Goal: Find contact information: Find contact information

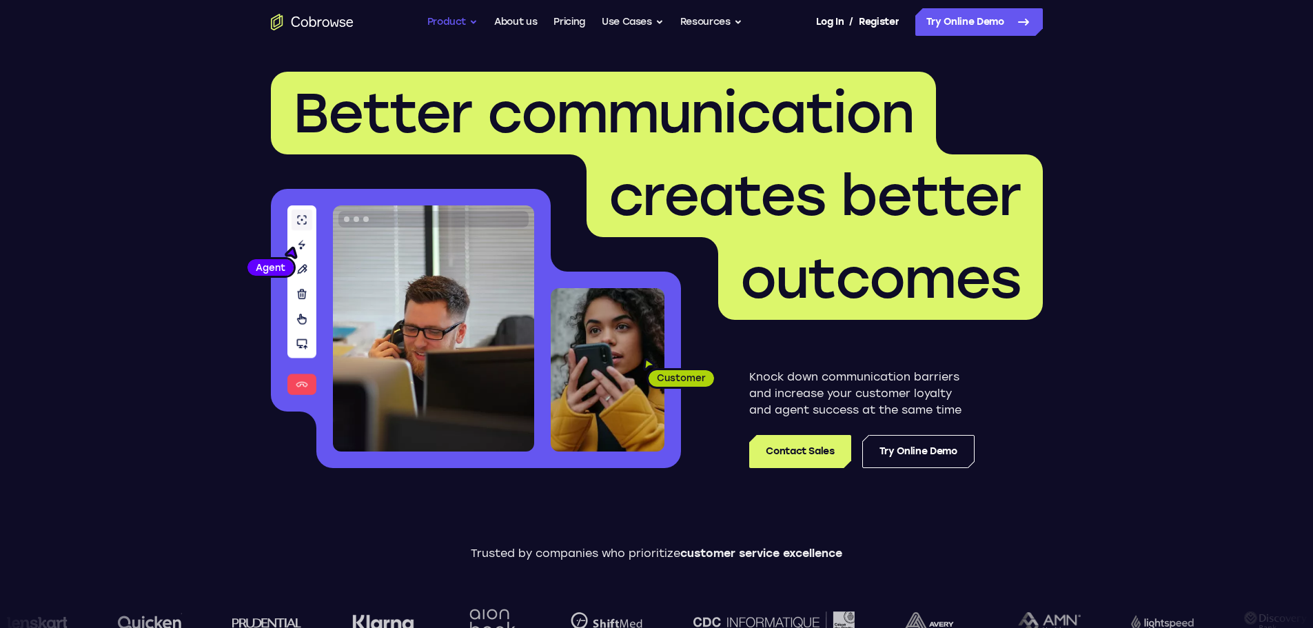
click at [467, 21] on button "Product" at bounding box center [452, 22] width 51 height 28
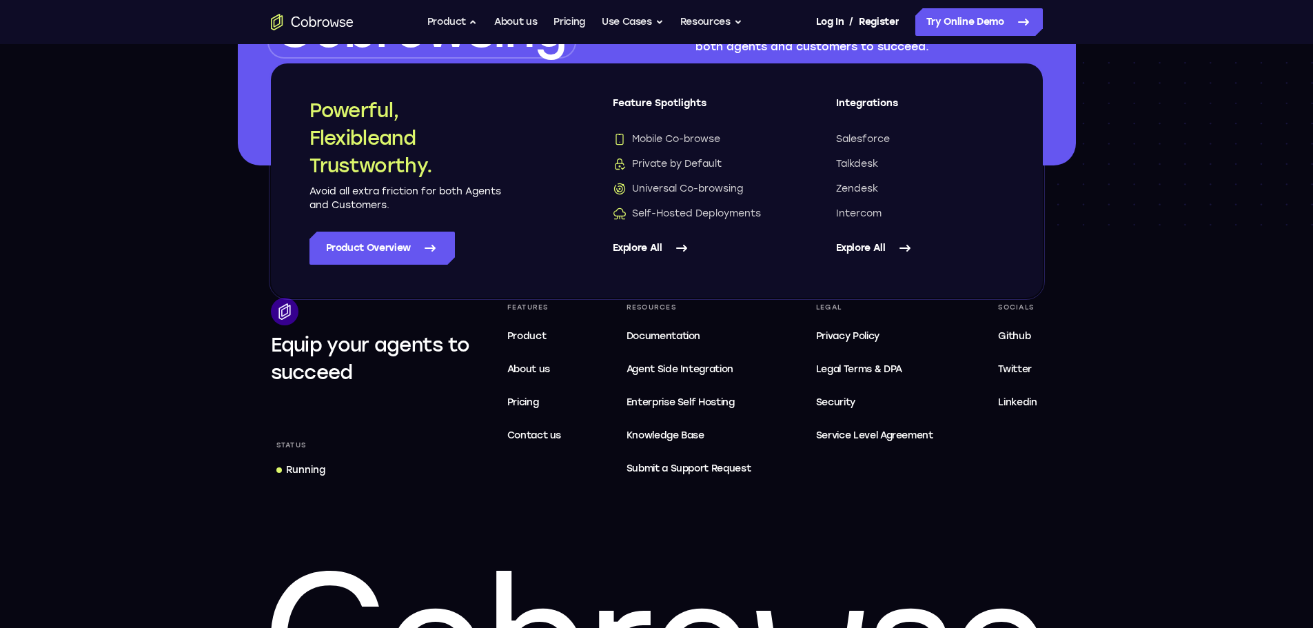
scroll to position [3926, 0]
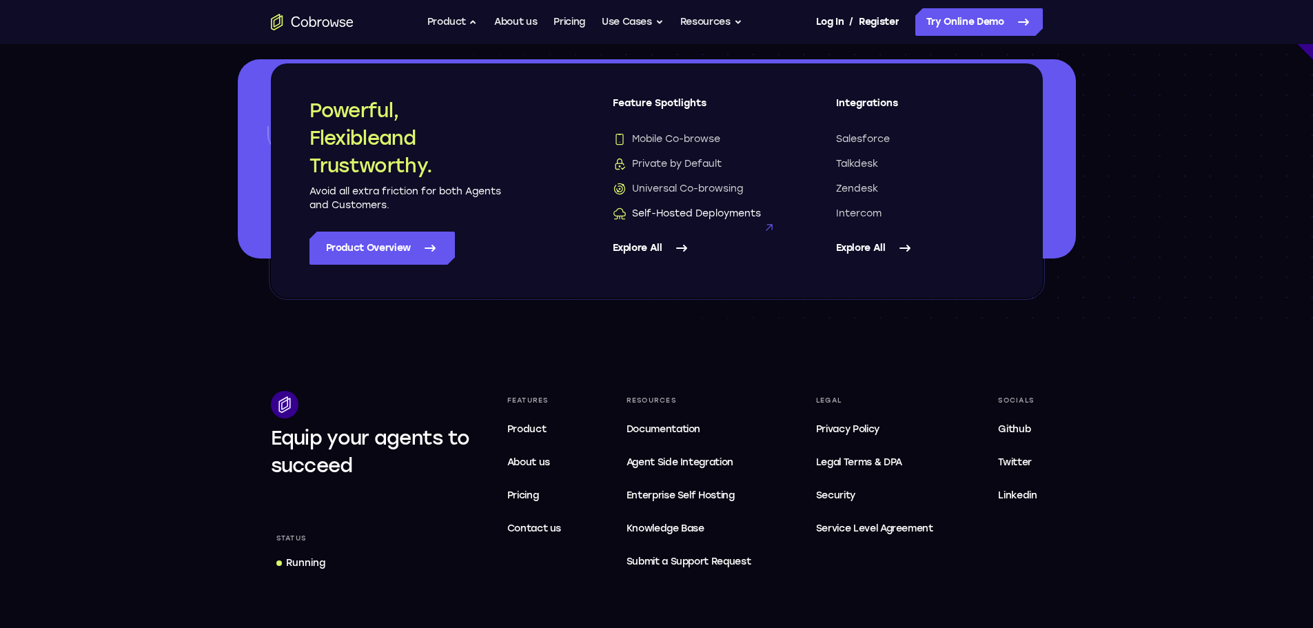
click at [680, 211] on span "Self-Hosted Deployments" at bounding box center [687, 214] width 148 height 14
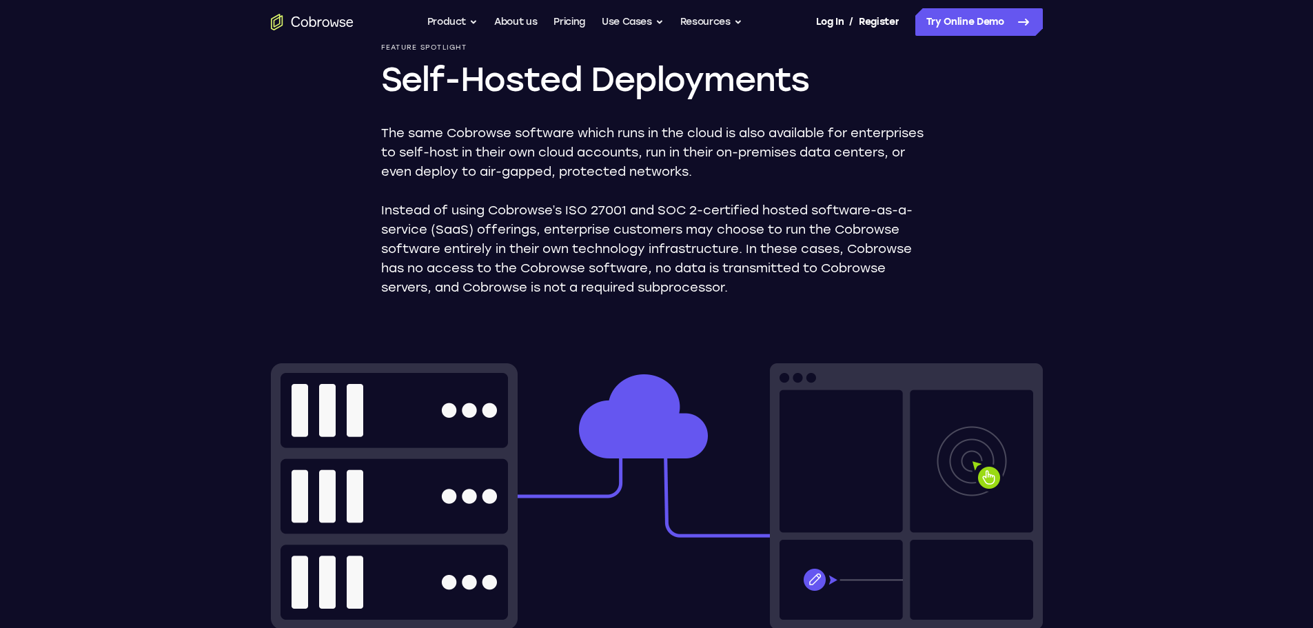
scroll to position [138, 0]
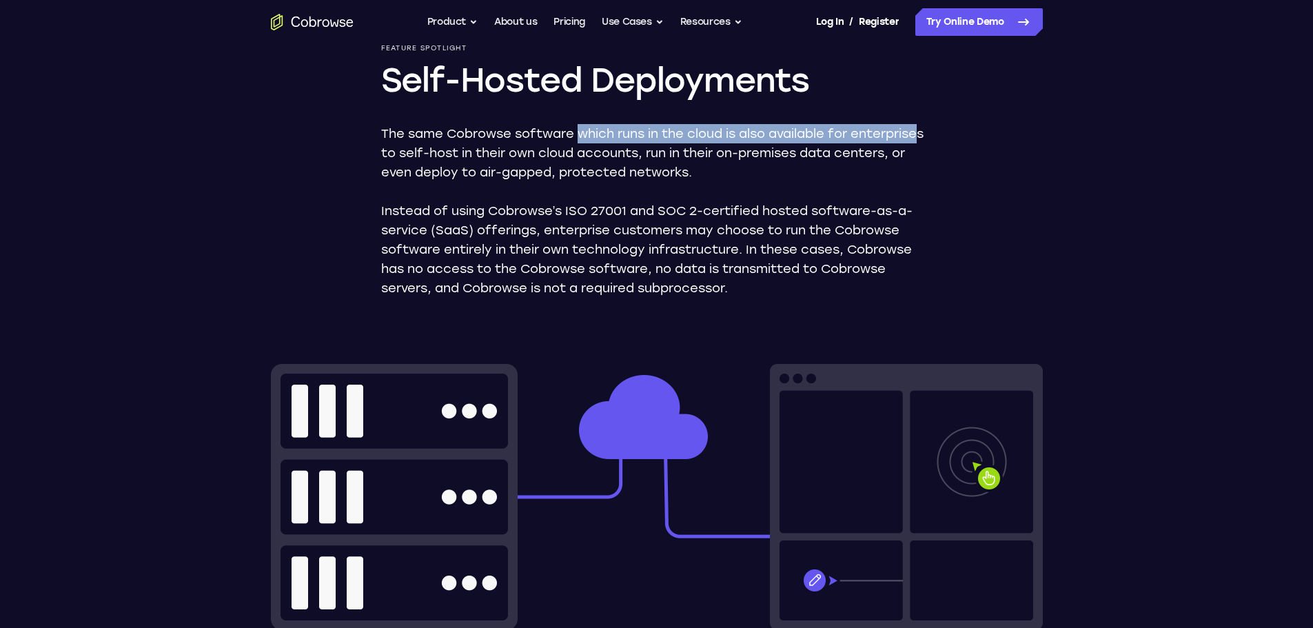
drag, startPoint x: 580, startPoint y: 136, endPoint x: 926, endPoint y: 136, distance: 346.7
click at [926, 136] on p "The same Cobrowse software which runs in the cloud is also available for enterp…" at bounding box center [656, 153] width 551 height 58
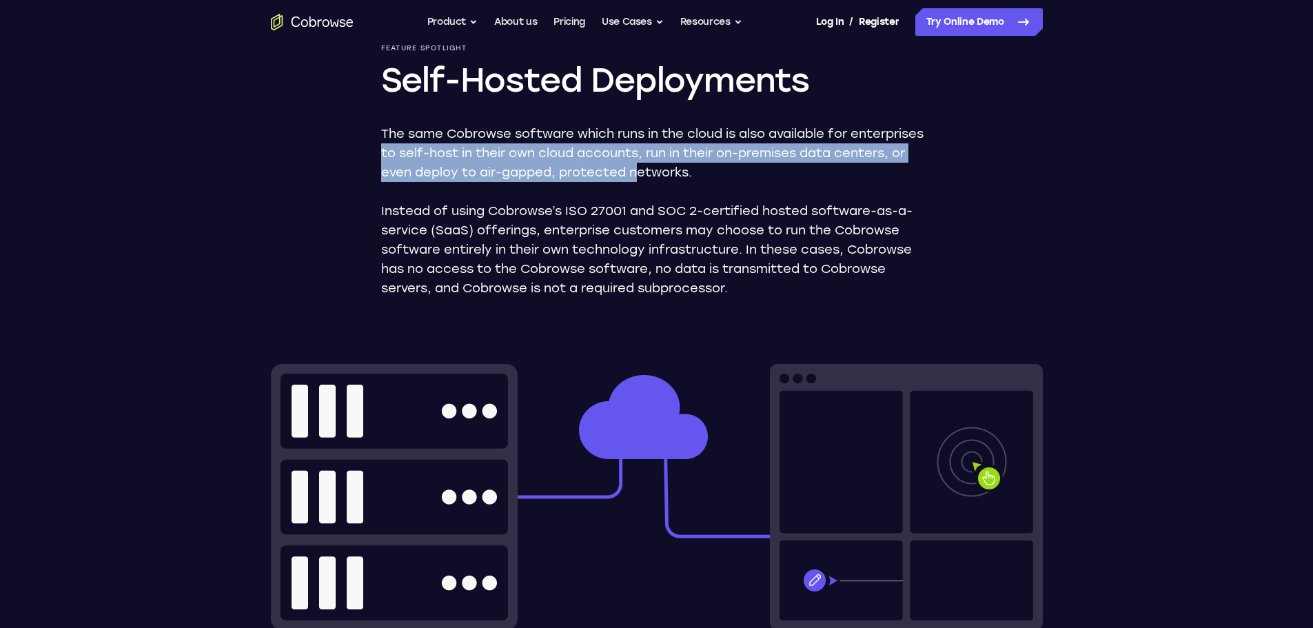
drag, startPoint x: 377, startPoint y: 154, endPoint x: 637, endPoint y: 164, distance: 260.0
click at [637, 164] on div "Feature Spotlight Self-Hosted Deployments The same Cobrowse software which runs…" at bounding box center [657, 506] width 882 height 1201
click at [637, 164] on p "The same Cobrowse software which runs in the cloud is also available for enterp…" at bounding box center [656, 153] width 551 height 58
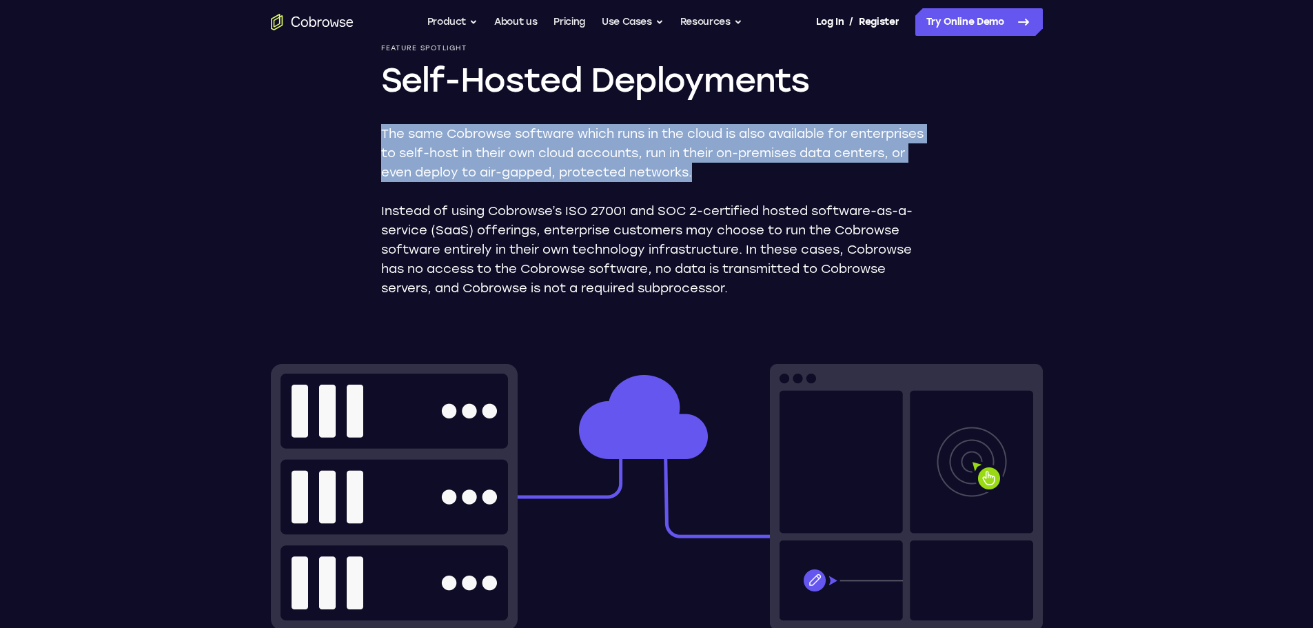
drag, startPoint x: 695, startPoint y: 180, endPoint x: 349, endPoint y: 139, distance: 348.3
click at [349, 139] on div "Feature Spotlight Self-Hosted Deployments The same Cobrowse software which runs…" at bounding box center [657, 506] width 882 height 1201
click at [693, 170] on p "The same Cobrowse software which runs in the cloud is also available for enterp…" at bounding box center [656, 153] width 551 height 58
drag, startPoint x: 731, startPoint y: 177, endPoint x: 362, endPoint y: 135, distance: 371.1
click at [362, 135] on div "Feature Spotlight Self-Hosted Deployments The same Cobrowse software which runs…" at bounding box center [657, 506] width 882 height 1201
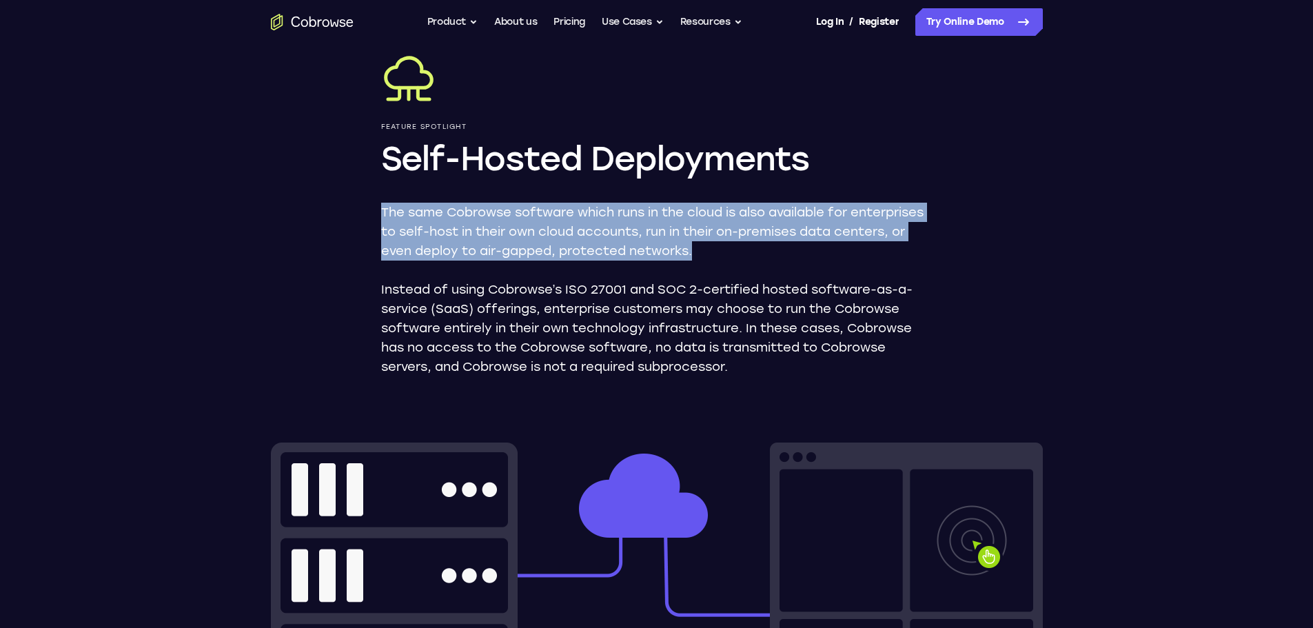
scroll to position [0, 0]
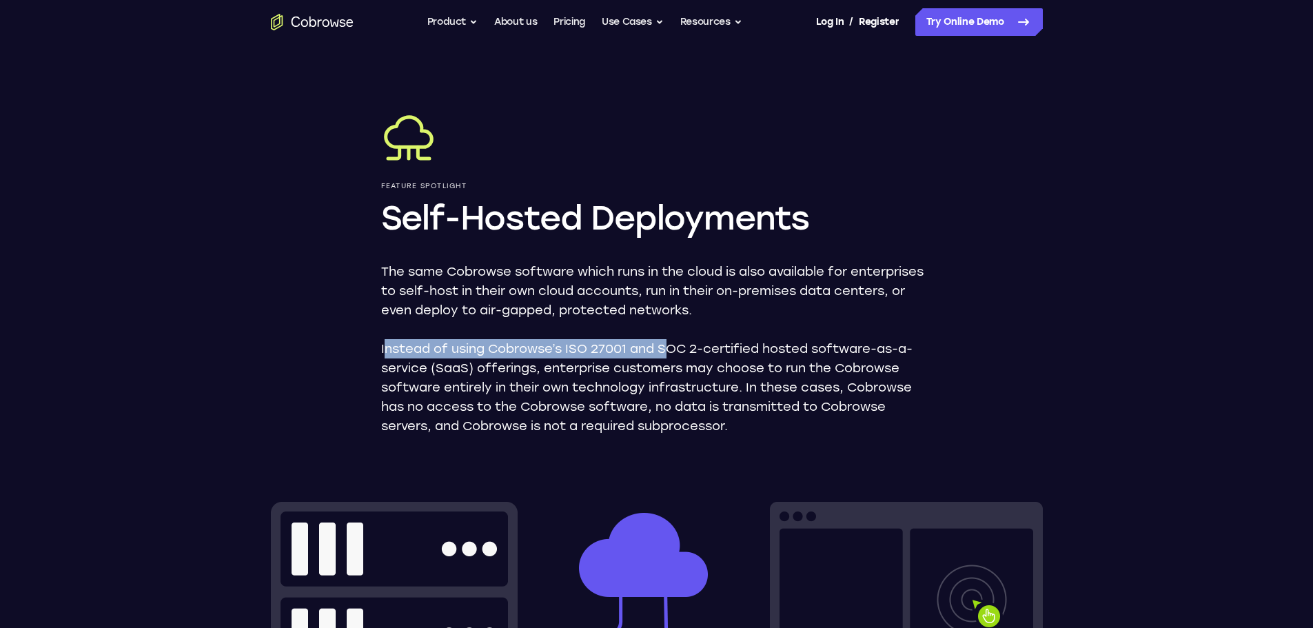
drag, startPoint x: 382, startPoint y: 349, endPoint x: 602, endPoint y: 350, distance: 219.8
click at [647, 350] on p "Instead of using Cobrowse’s ISO 27001 and SOC 2-certified hosted software-as-a-…" at bounding box center [656, 387] width 551 height 96
click at [509, 359] on p "Instead of using Cobrowse’s ISO 27001 and SOC 2-certified hosted software-as-a-…" at bounding box center [656, 387] width 551 height 96
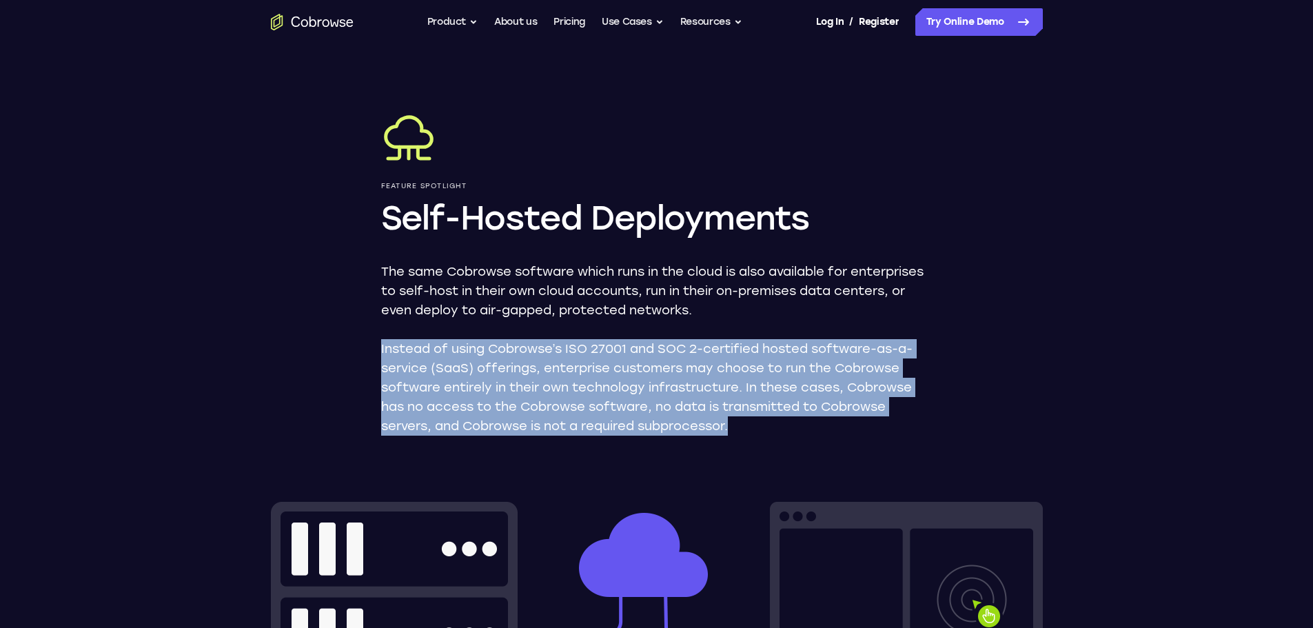
drag, startPoint x: 375, startPoint y: 352, endPoint x: 899, endPoint y: 428, distance: 529.2
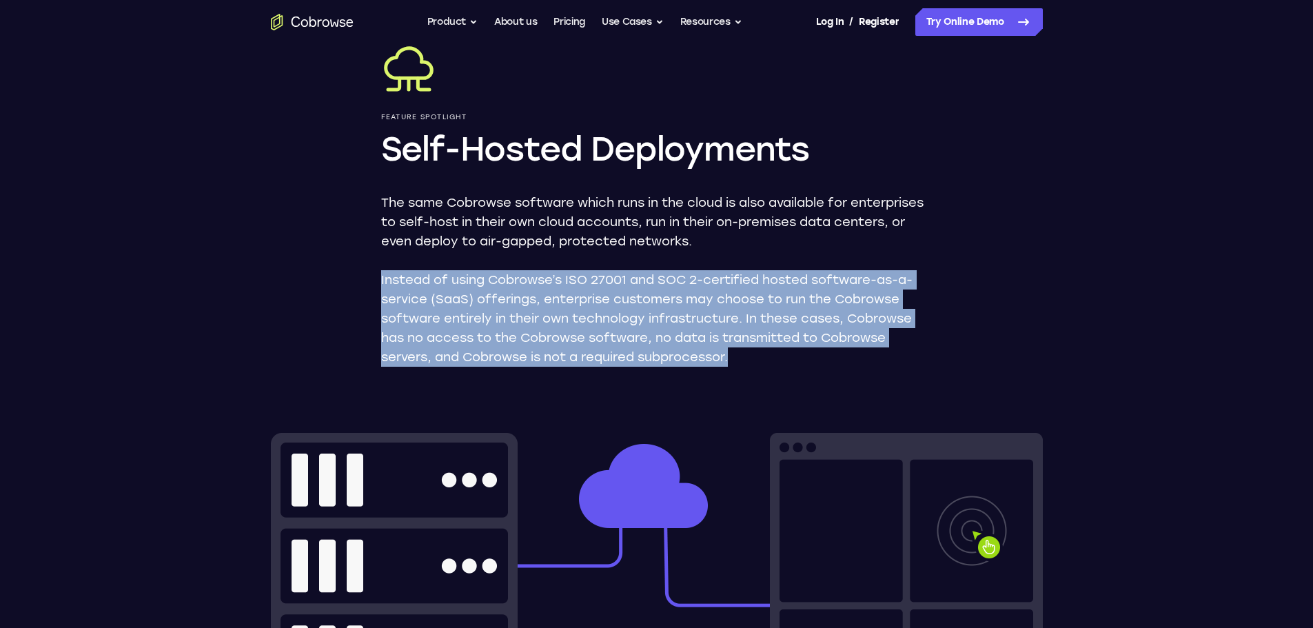
click at [906, 300] on p "Instead of using Cobrowse’s ISO 27001 and SOC 2-certified hosted software-as-a-…" at bounding box center [656, 318] width 551 height 96
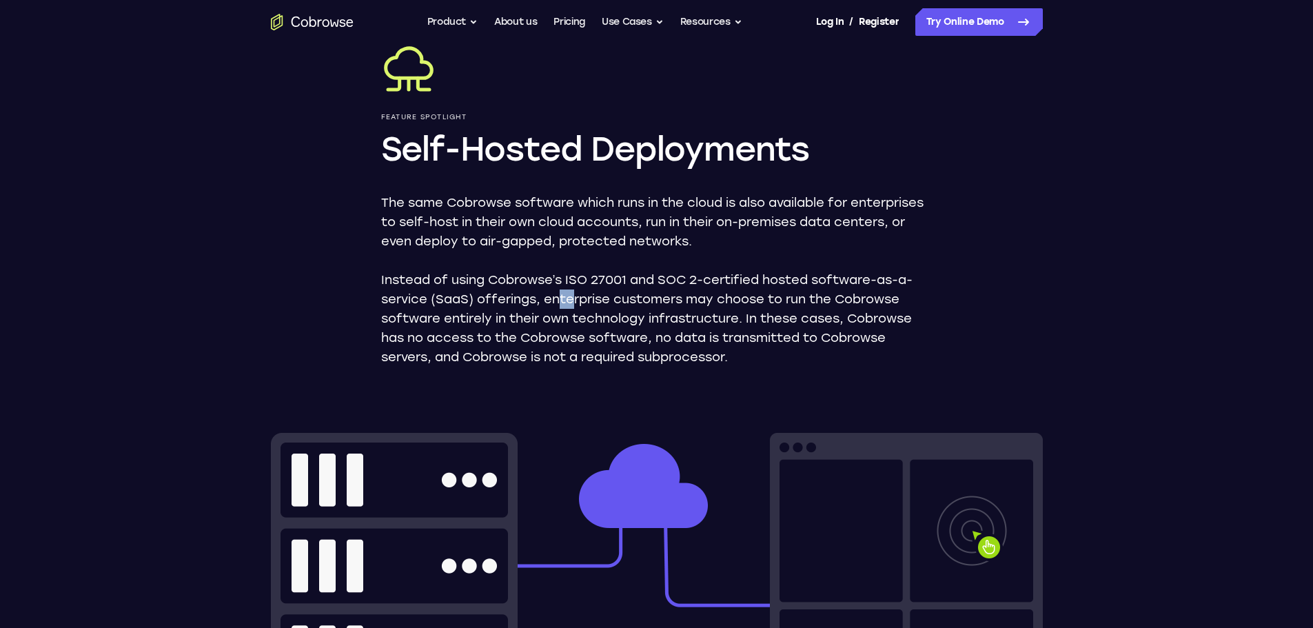
drag, startPoint x: 556, startPoint y: 298, endPoint x: 570, endPoint y: 298, distance: 13.8
click at [570, 298] on p "Instead of using Cobrowse’s ISO 27001 and SOC 2-certified hosted software-as-a-…" at bounding box center [656, 318] width 551 height 96
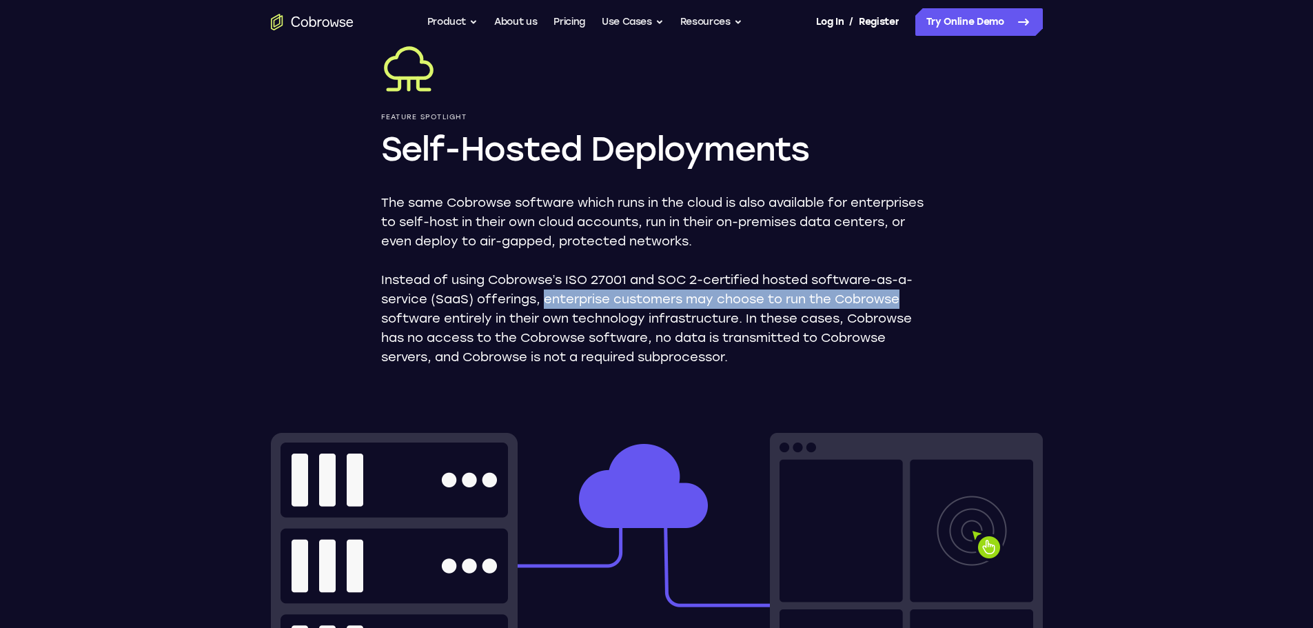
drag, startPoint x: 542, startPoint y: 298, endPoint x: 906, endPoint y: 300, distance: 363.9
click at [906, 300] on p "Instead of using Cobrowse’s ISO 27001 and SOC 2-certified hosted software-as-a-…" at bounding box center [656, 318] width 551 height 96
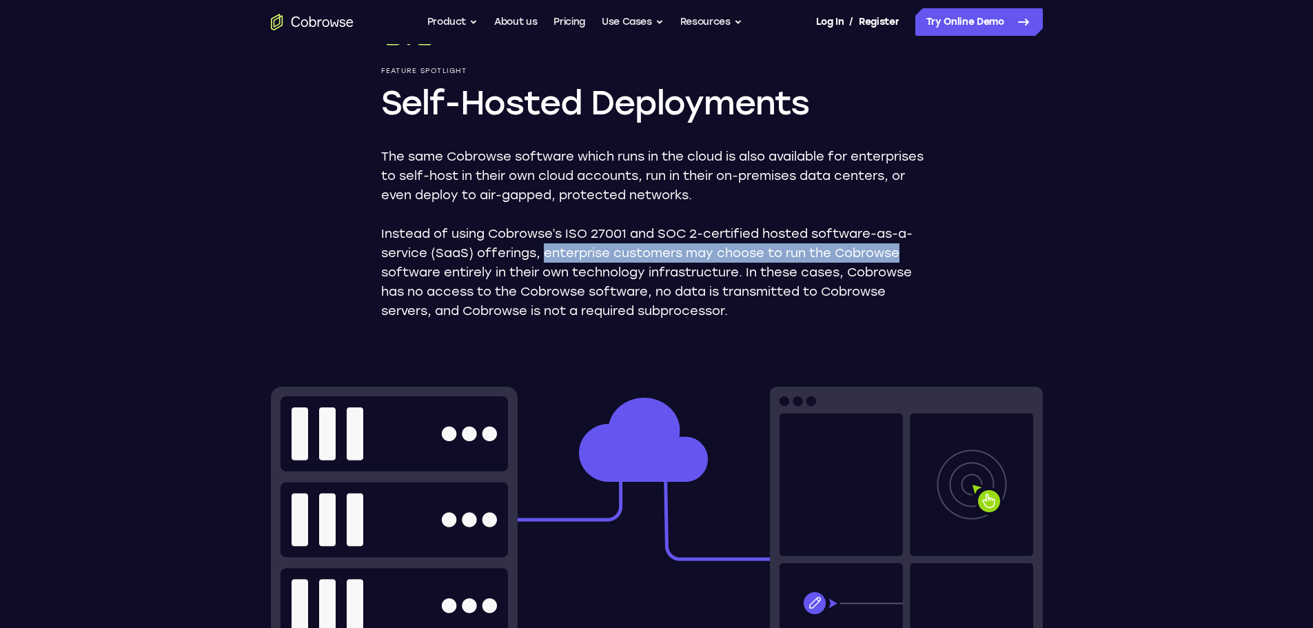
scroll to position [138, 0]
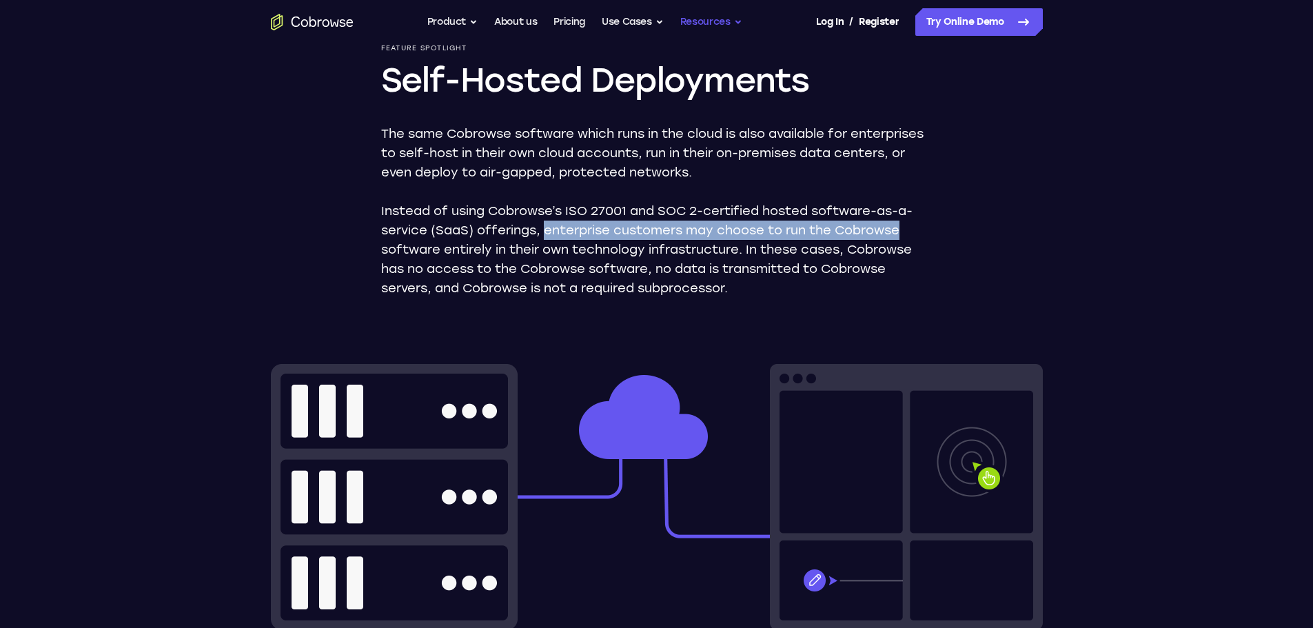
click at [741, 14] on button "Resources" at bounding box center [711, 22] width 62 height 28
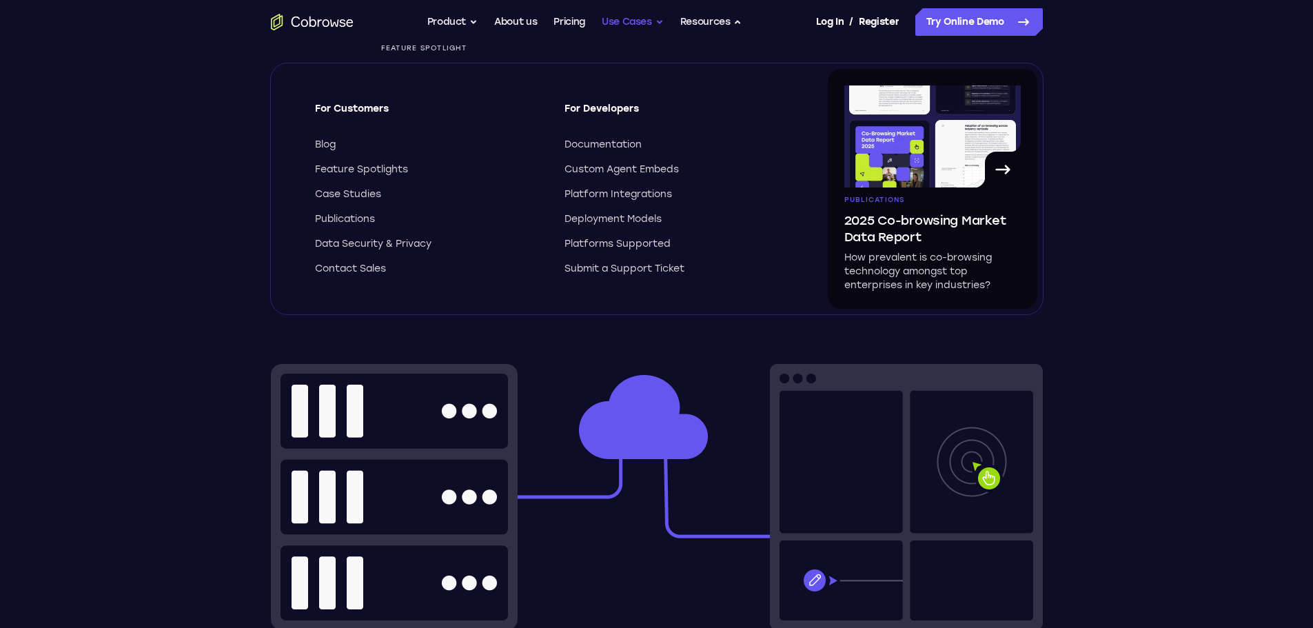
click at [646, 24] on button "Use Cases" at bounding box center [633, 22] width 62 height 28
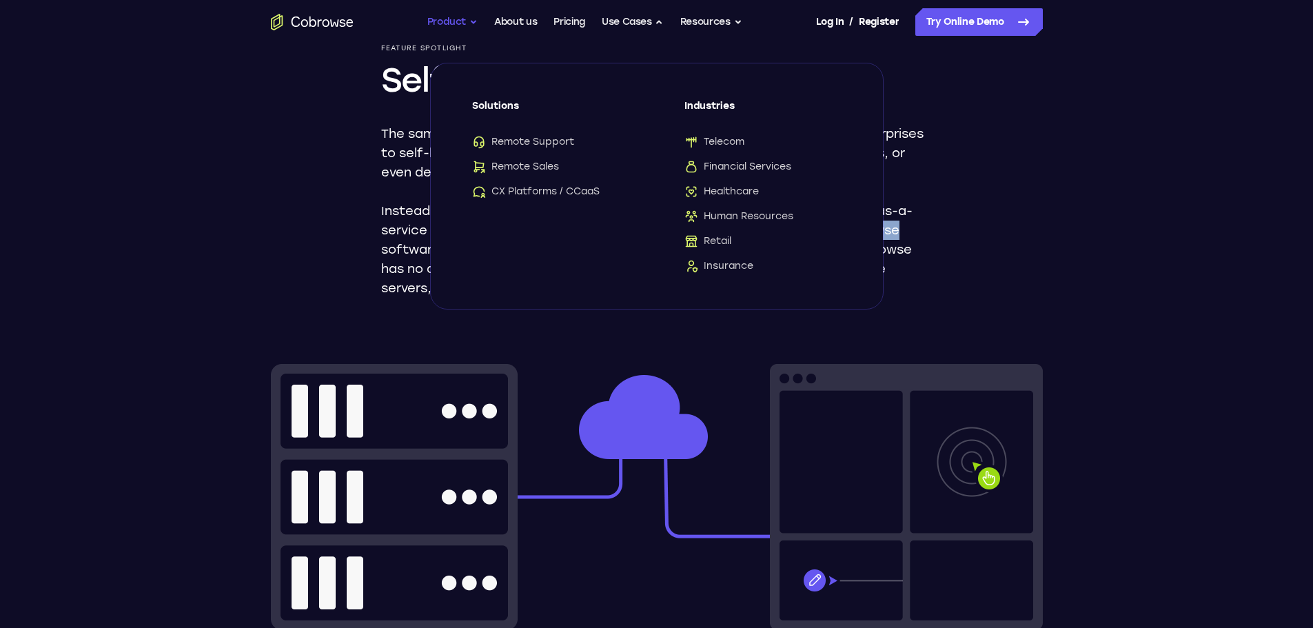
click at [470, 19] on button "Product" at bounding box center [452, 22] width 51 height 28
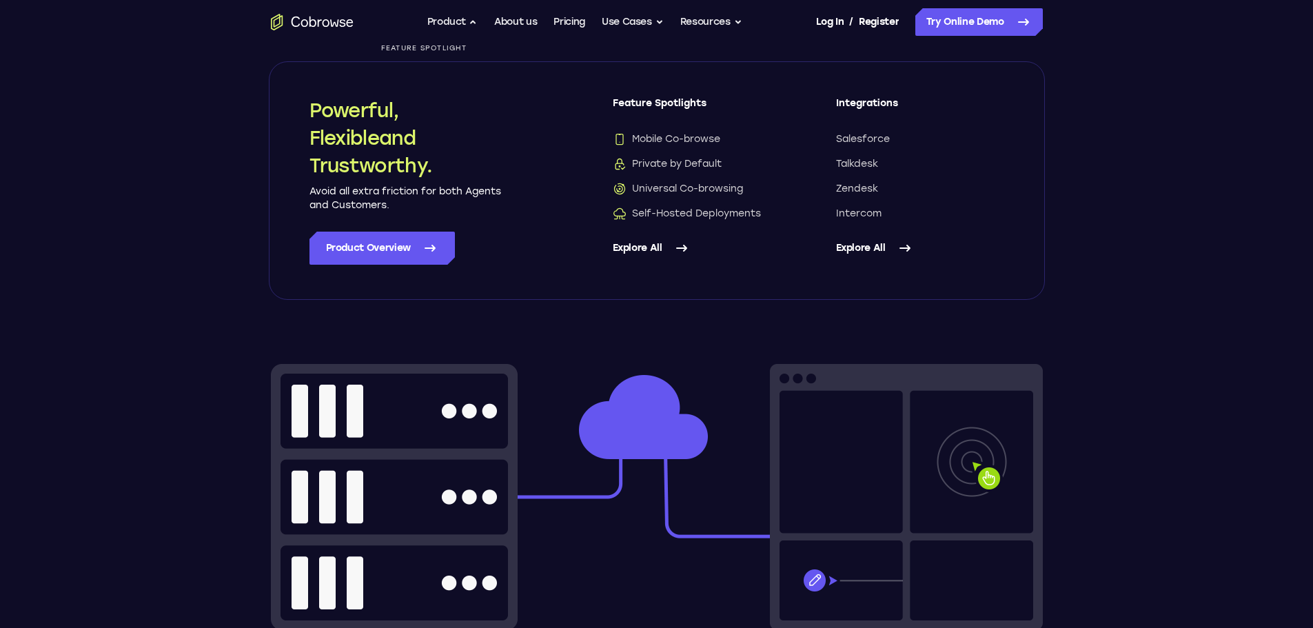
click at [905, 244] on icon at bounding box center [905, 248] width 17 height 17
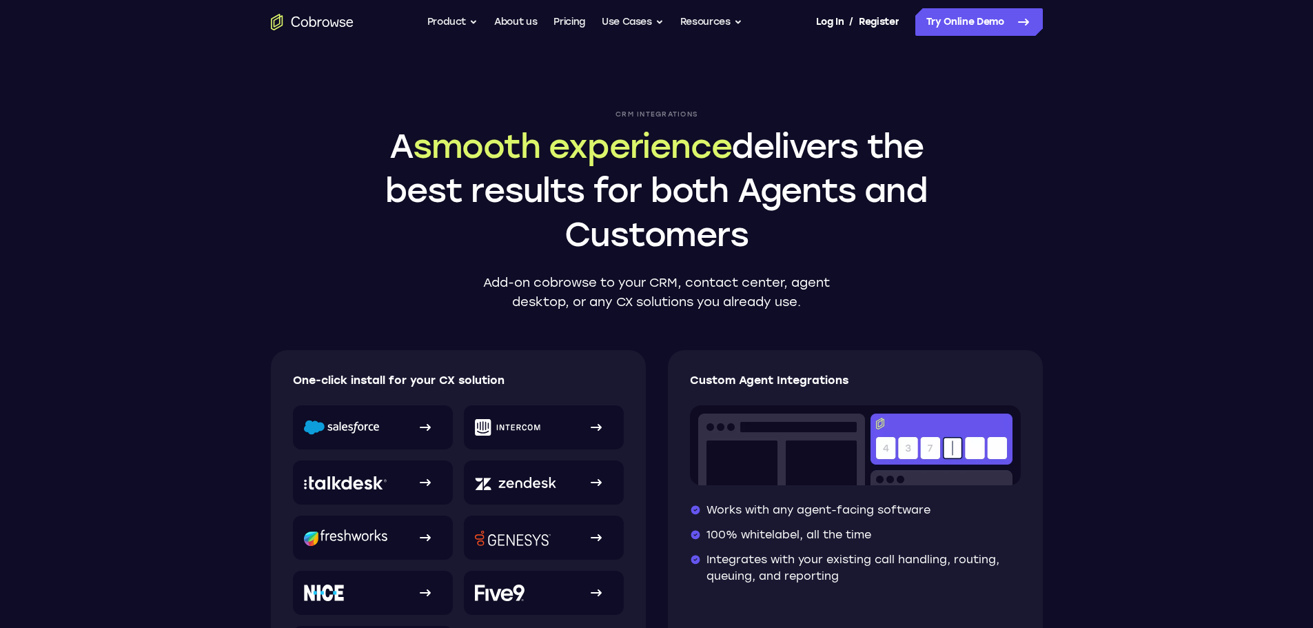
scroll to position [138, 0]
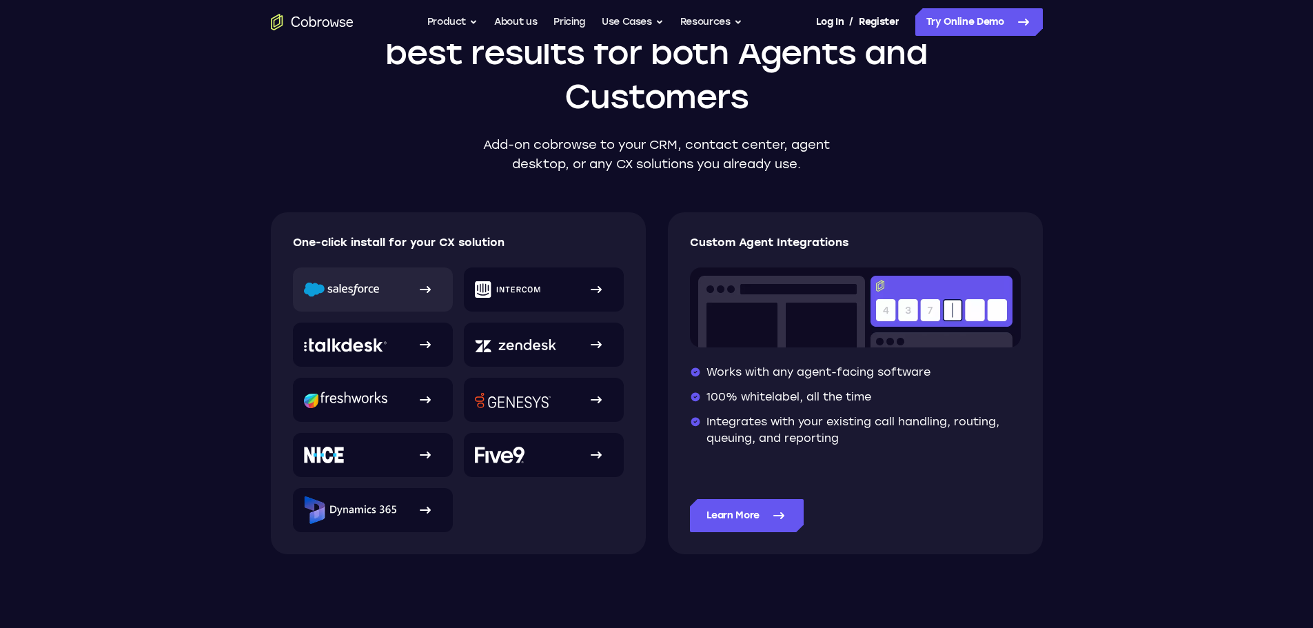
click at [366, 291] on img at bounding box center [341, 289] width 75 height 15
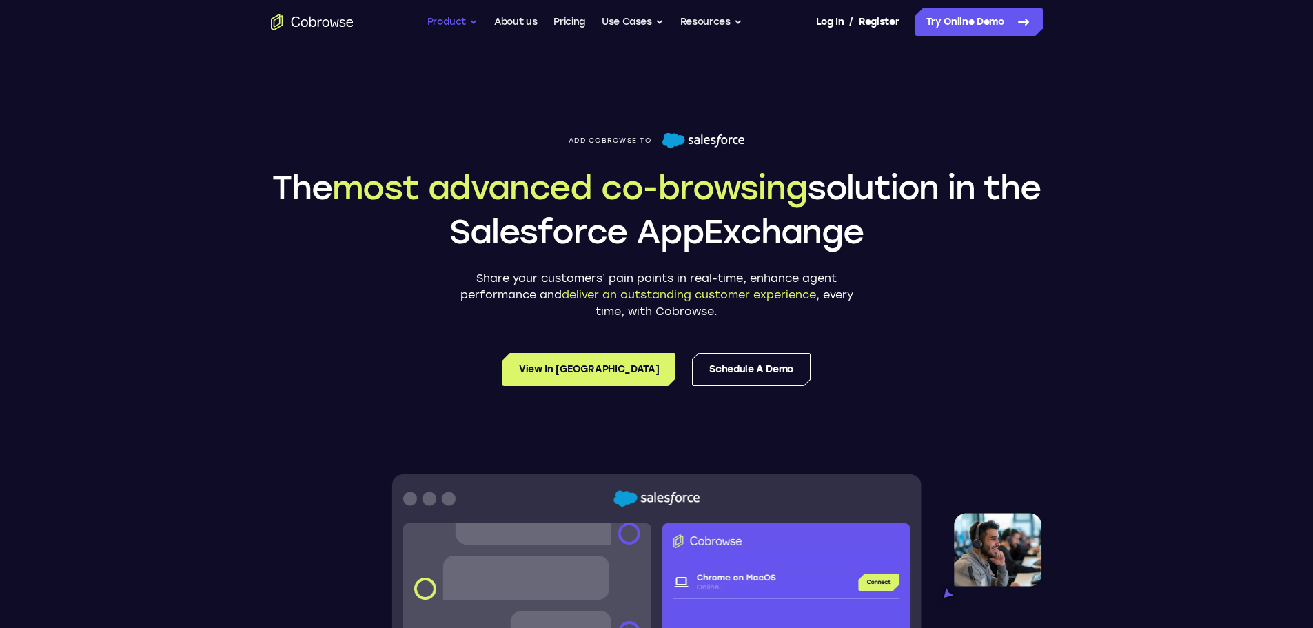
click at [472, 20] on button "Product" at bounding box center [452, 22] width 51 height 28
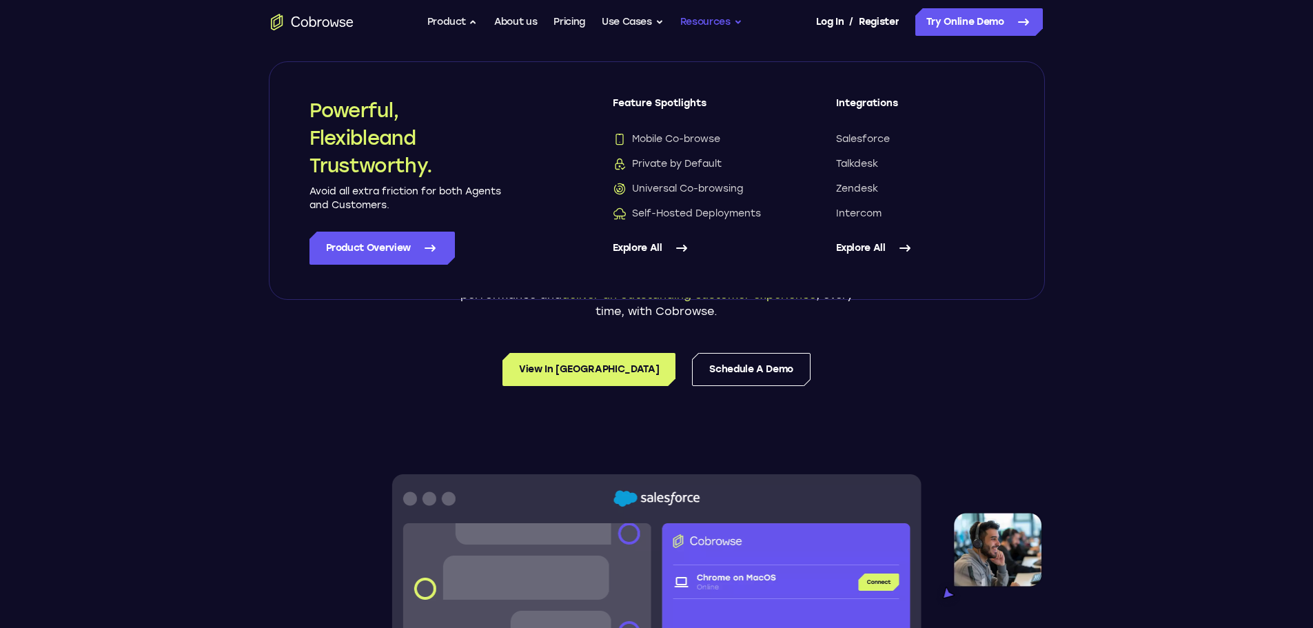
click at [732, 22] on button "Resources" at bounding box center [711, 22] width 62 height 28
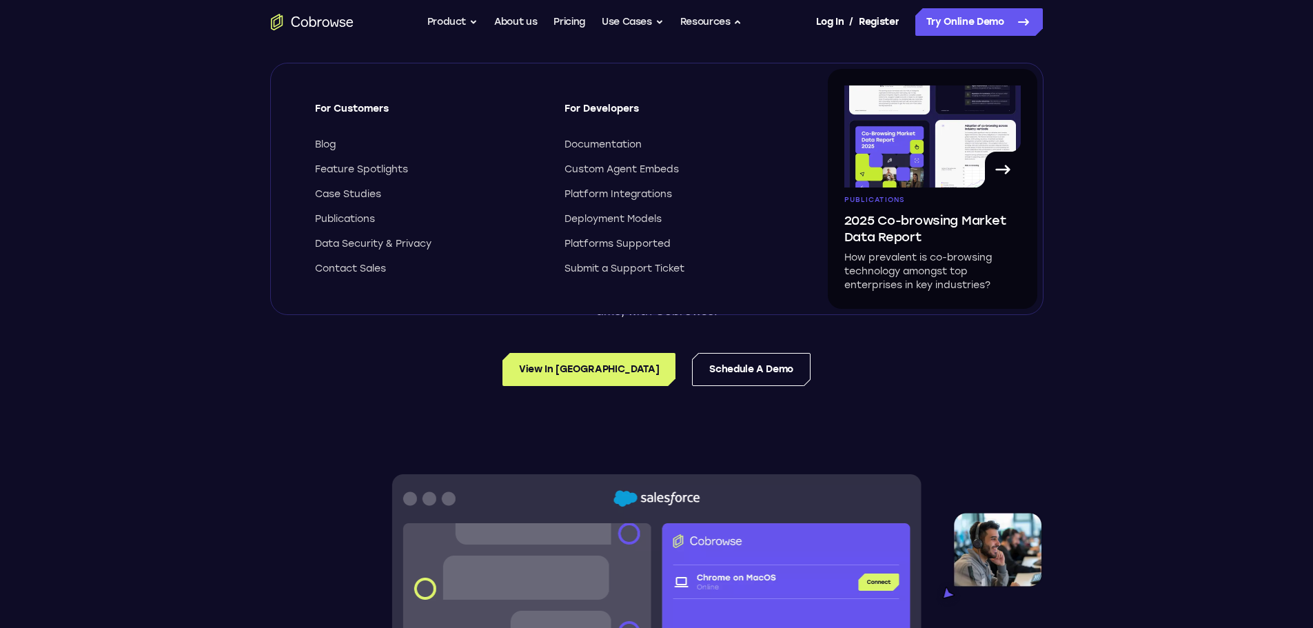
click at [972, 380] on div "View in AppExchange Schedule a Demo" at bounding box center [657, 369] width 772 height 33
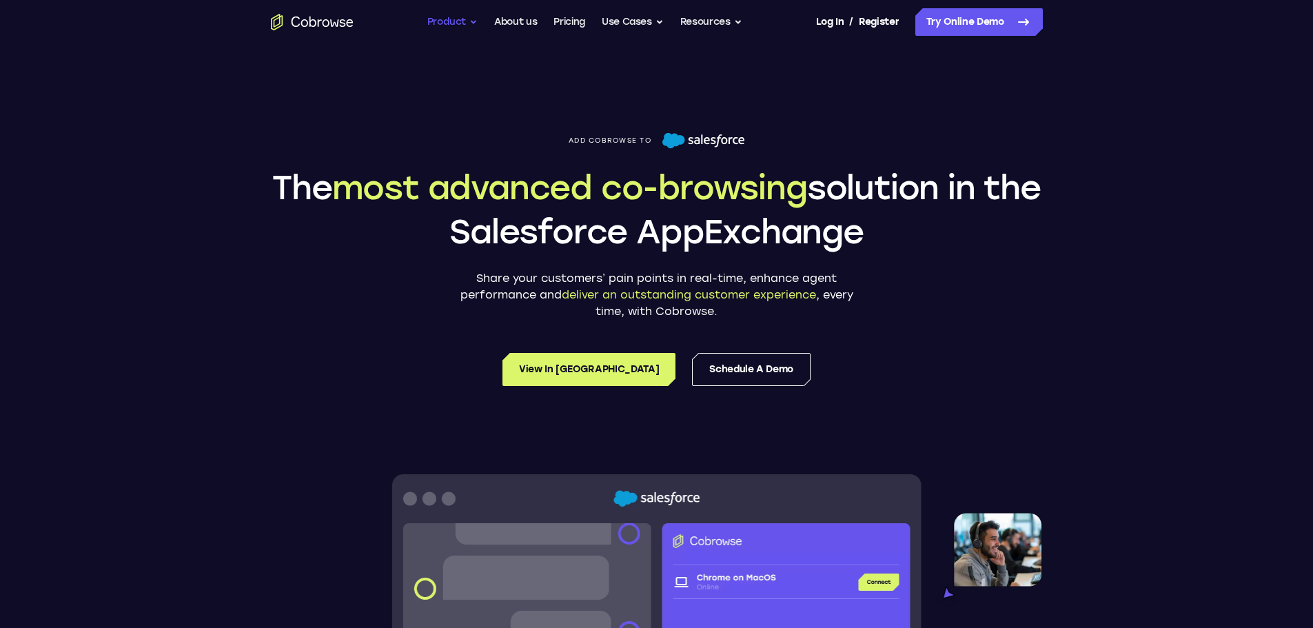
click at [471, 20] on button "Product" at bounding box center [452, 22] width 51 height 28
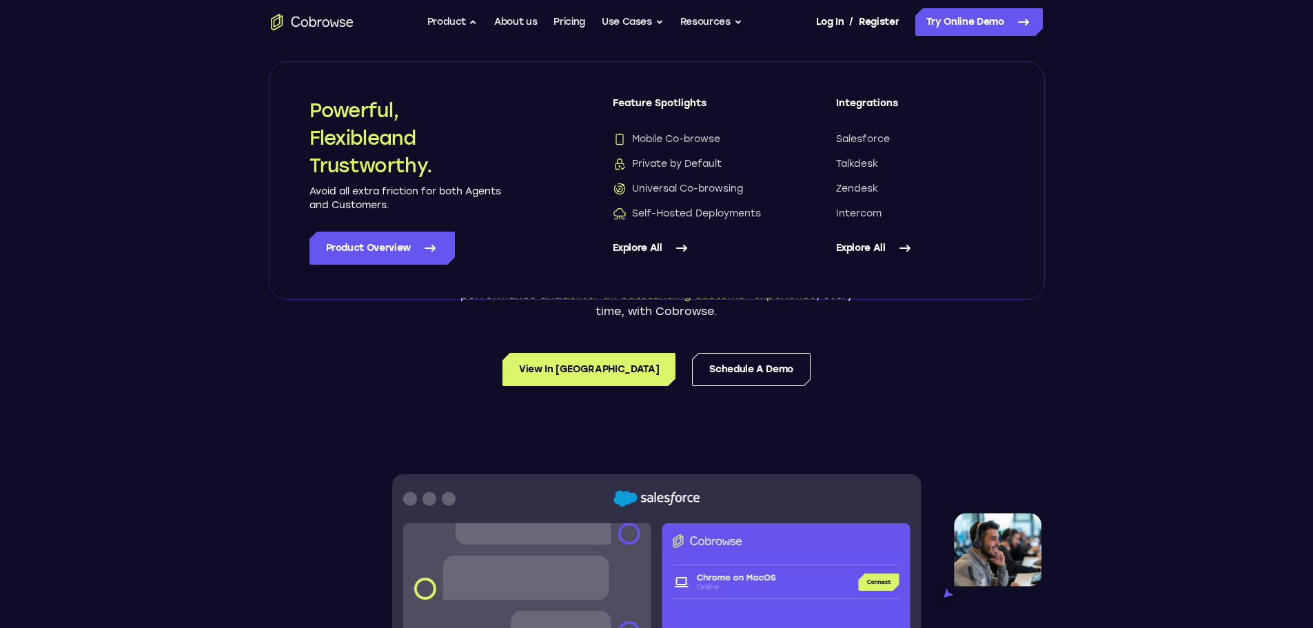
click at [647, 254] on link "Explore All" at bounding box center [697, 248] width 168 height 33
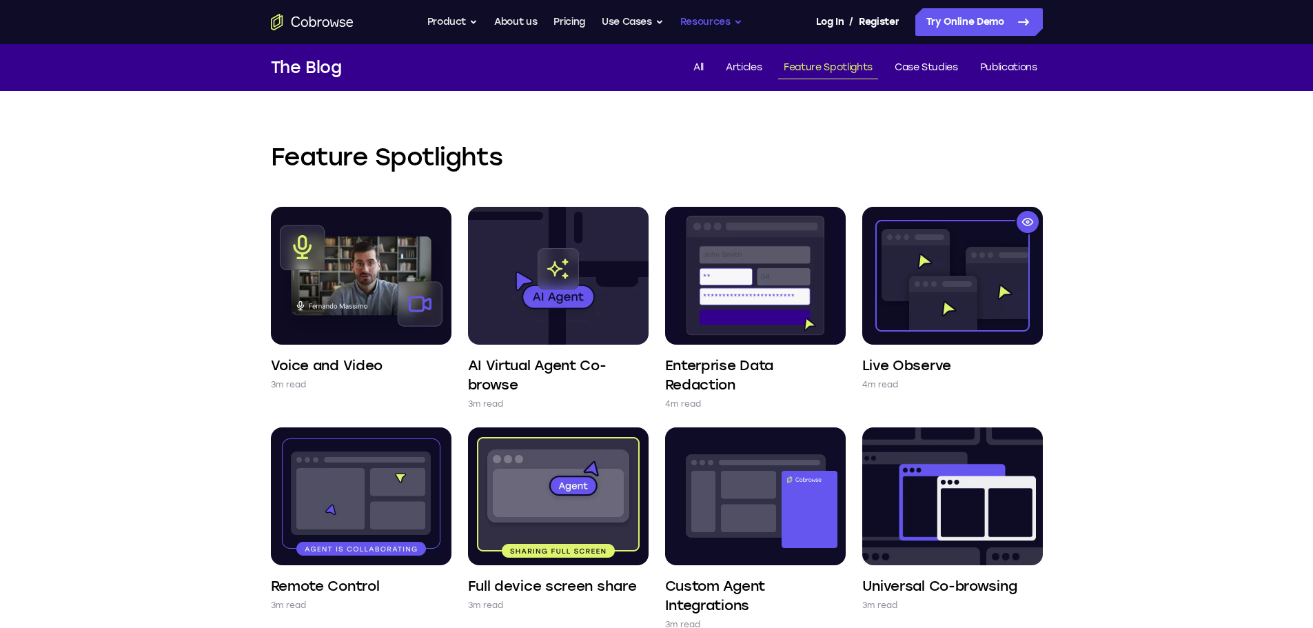
click at [739, 24] on button "Resources" at bounding box center [711, 22] width 62 height 28
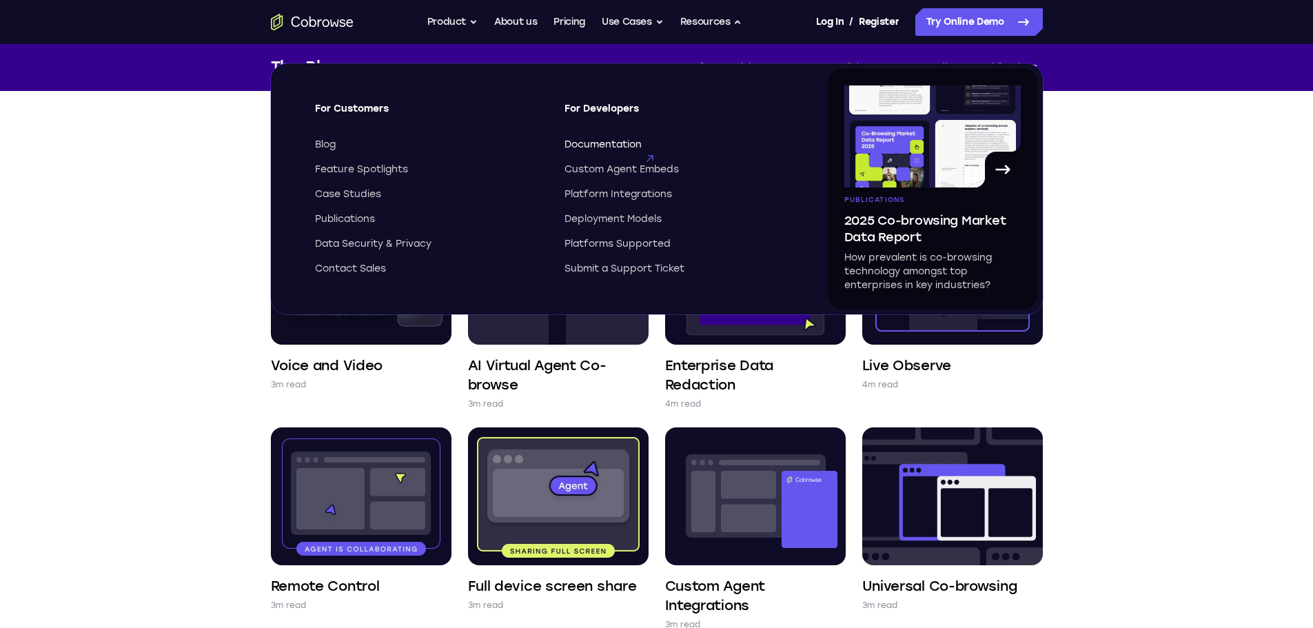
click at [621, 147] on span "Documentation" at bounding box center [602, 145] width 77 height 14
click at [661, 22] on button "Use Cases" at bounding box center [633, 22] width 62 height 28
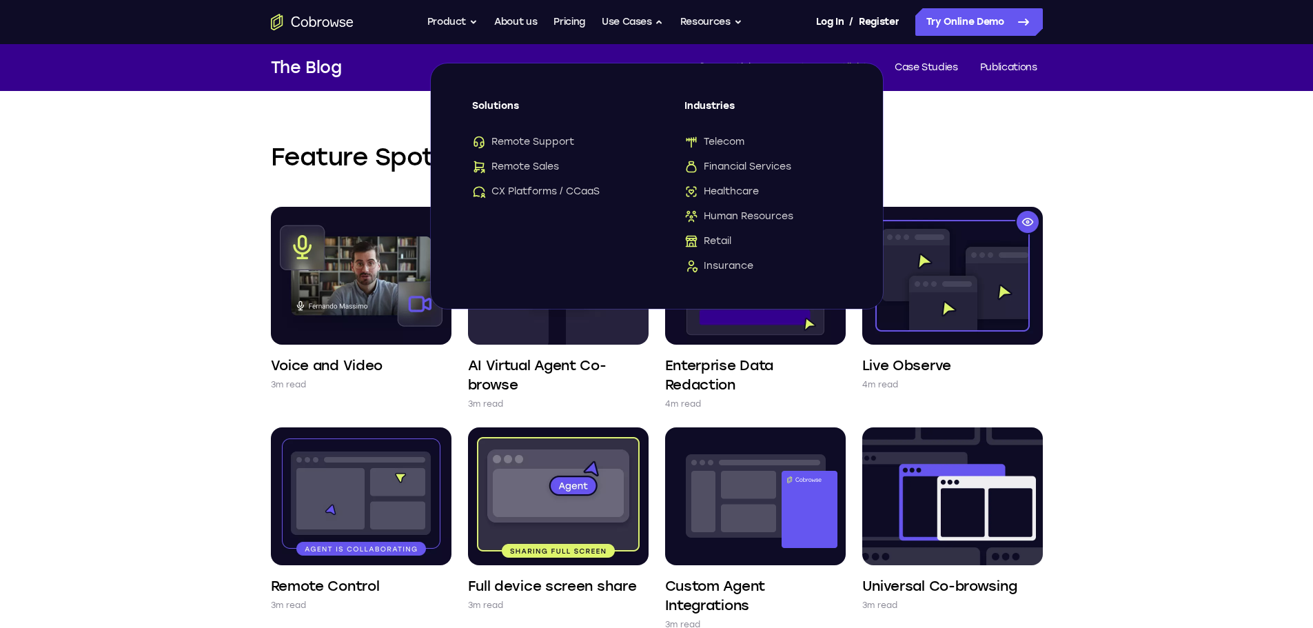
click at [310, 19] on icon "Go to the home page" at bounding box center [312, 22] width 7 height 10
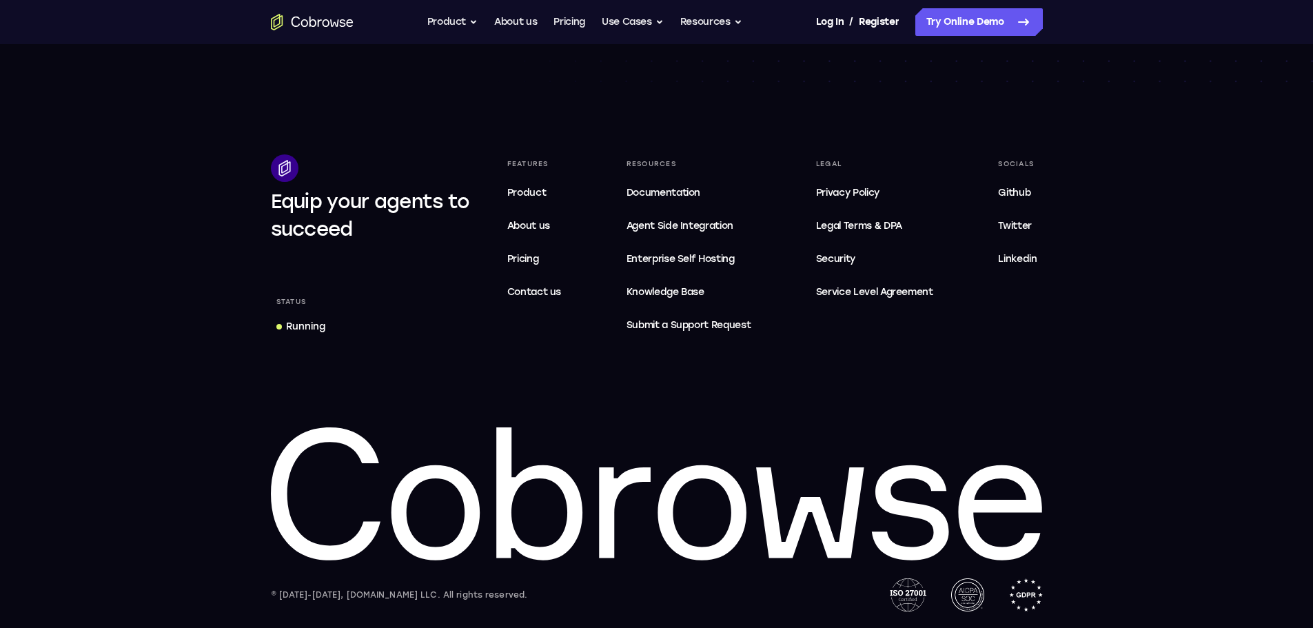
scroll to position [4202, 0]
click at [550, 225] on span "About us" at bounding box center [528, 226] width 43 height 12
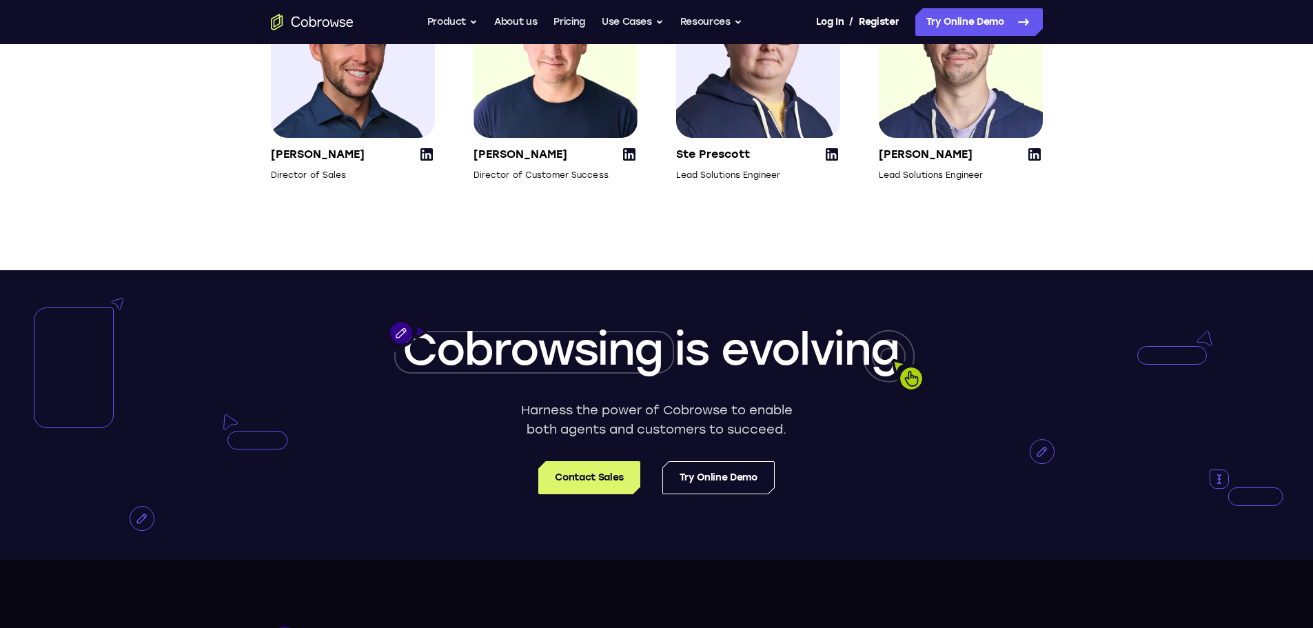
scroll to position [2205, 0]
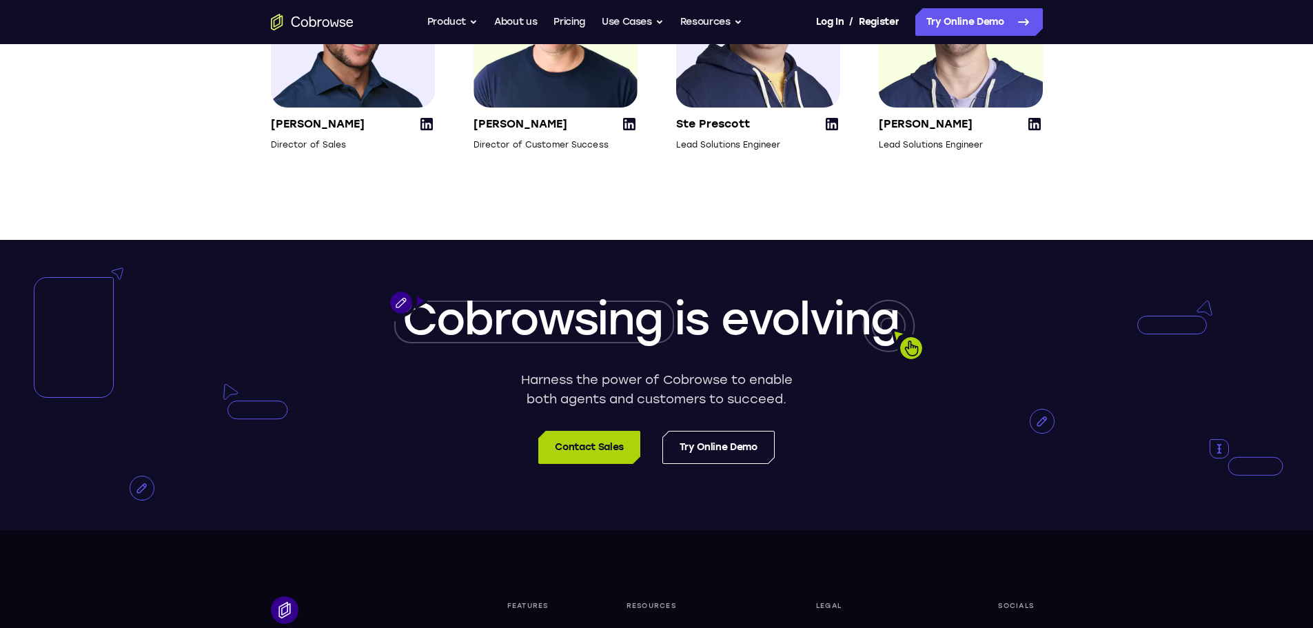
click at [590, 464] on link "Contact Sales" at bounding box center [588, 447] width 101 height 33
